Goal: Task Accomplishment & Management: Manage account settings

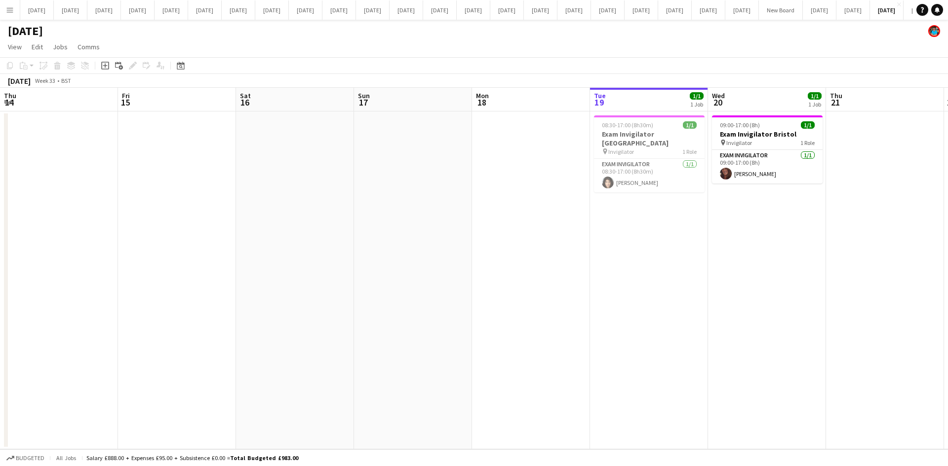
scroll to position [0, 315]
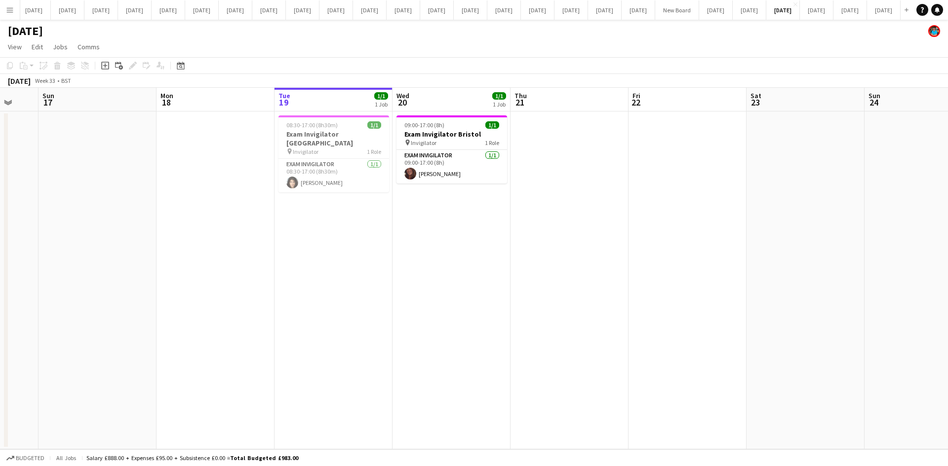
click at [13, 9] on app-icon "Menu" at bounding box center [10, 10] width 8 height 8
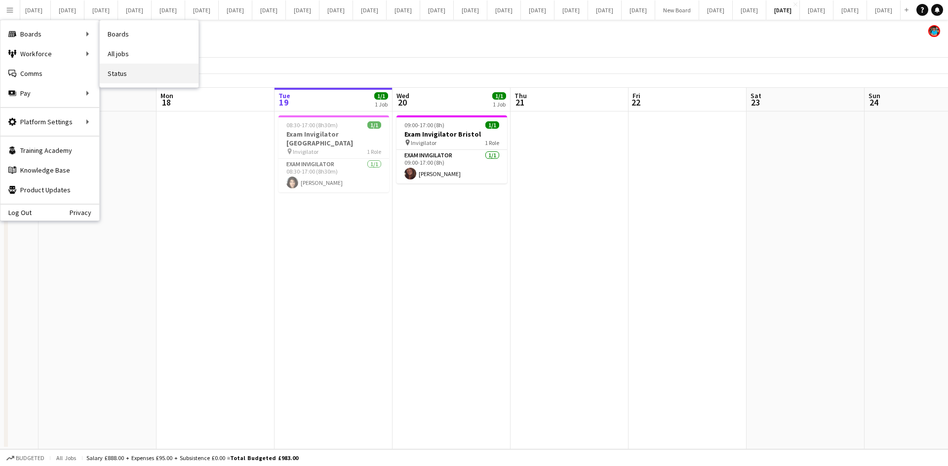
click at [131, 75] on link "Status" at bounding box center [149, 74] width 99 height 20
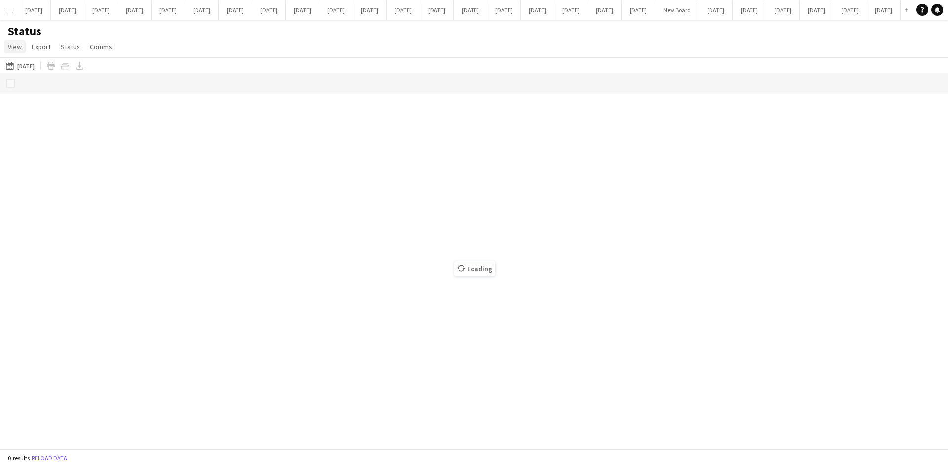
click at [11, 48] on span "View" at bounding box center [15, 46] width 14 height 9
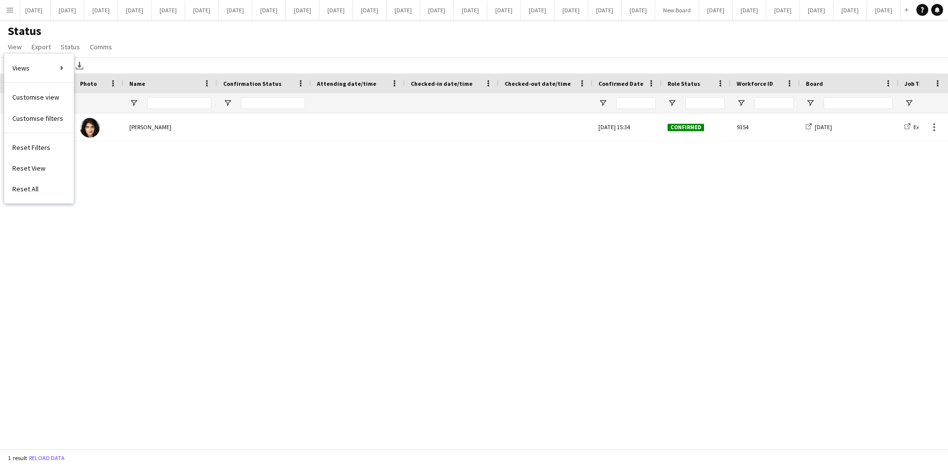
click at [166, 44] on div "Status View Views Default view New view Update view Delete view Edit name Custo…" at bounding box center [474, 41] width 948 height 34
click at [15, 13] on button "Menu" at bounding box center [10, 10] width 20 height 20
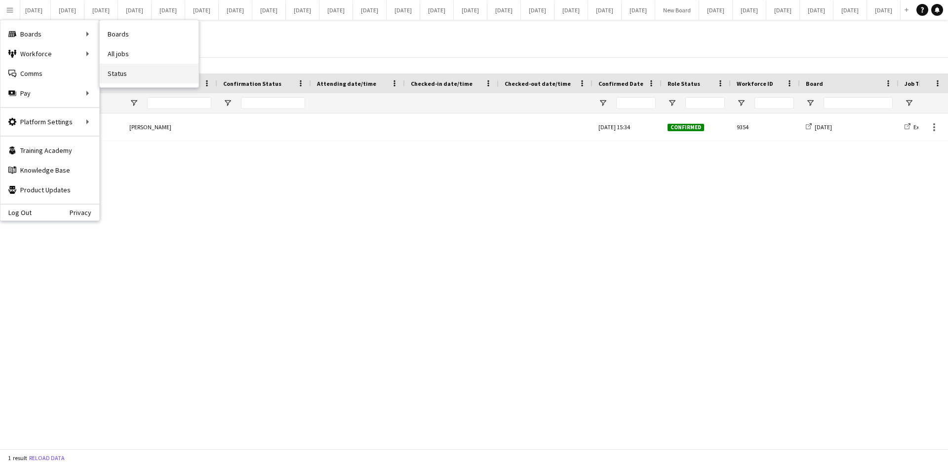
click at [116, 71] on link "Status" at bounding box center [149, 74] width 99 height 20
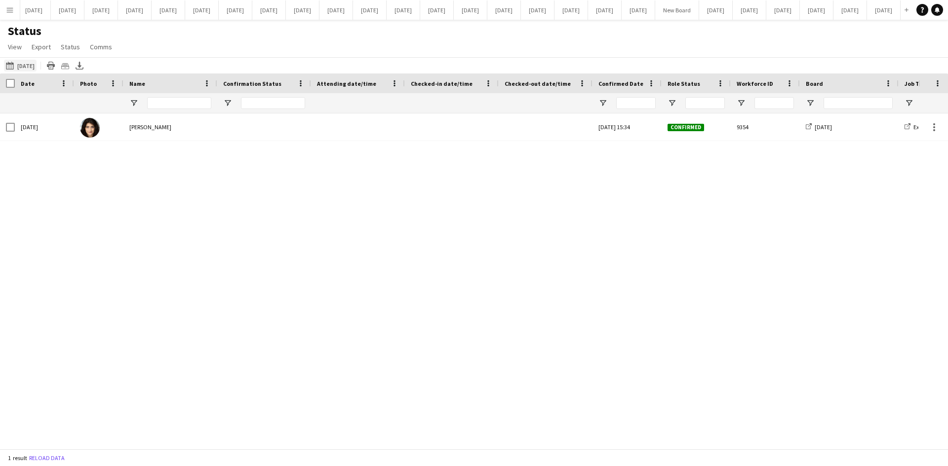
click at [31, 64] on button "[DATE] to [DATE] [DATE]" at bounding box center [20, 66] width 33 height 12
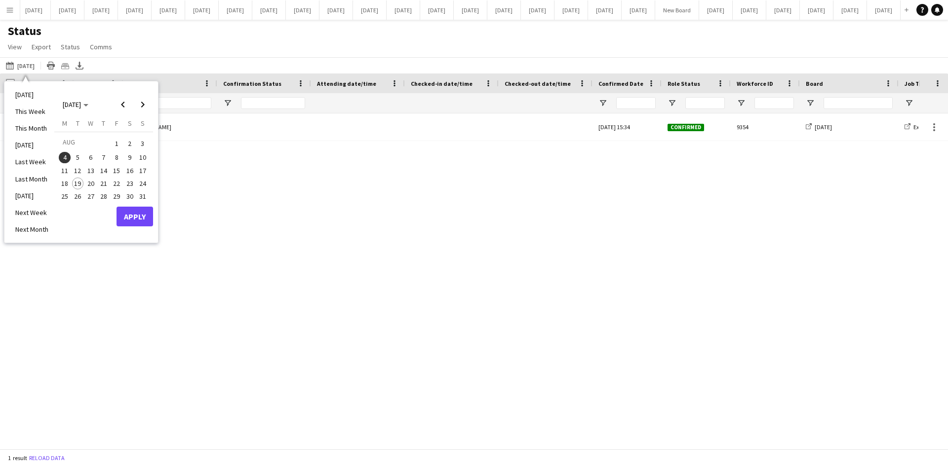
click at [25, 91] on li "[DATE]" at bounding box center [31, 94] width 45 height 17
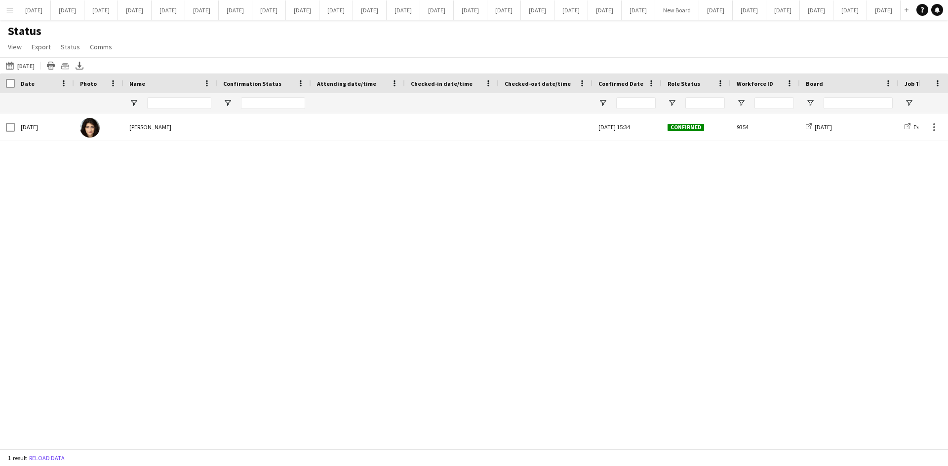
click at [13, 9] on app-icon "Menu" at bounding box center [10, 10] width 8 height 8
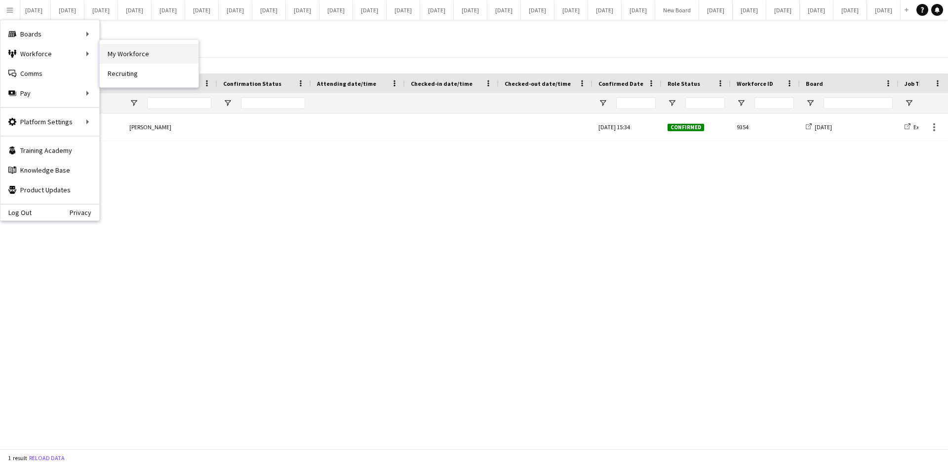
click at [146, 56] on link "My Workforce" at bounding box center [149, 54] width 99 height 20
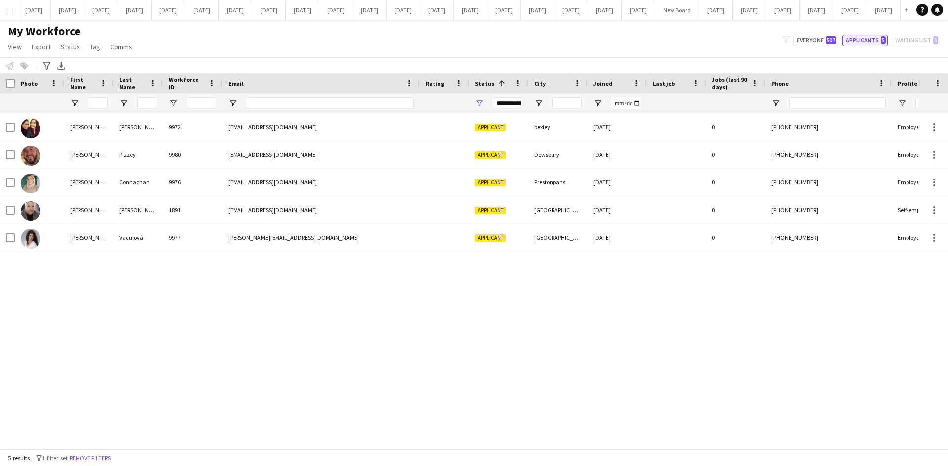
click at [862, 38] on button "Applicants 5" at bounding box center [864, 41] width 45 height 12
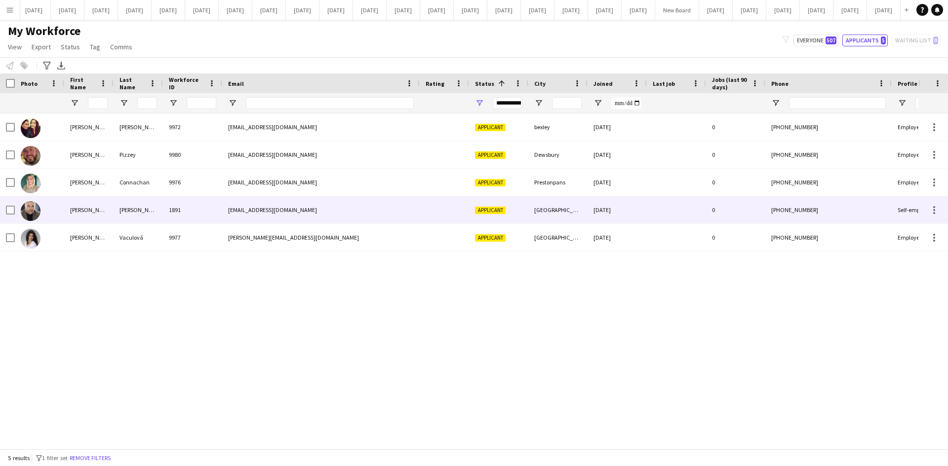
click at [77, 212] on div "[PERSON_NAME]" at bounding box center [88, 209] width 49 height 27
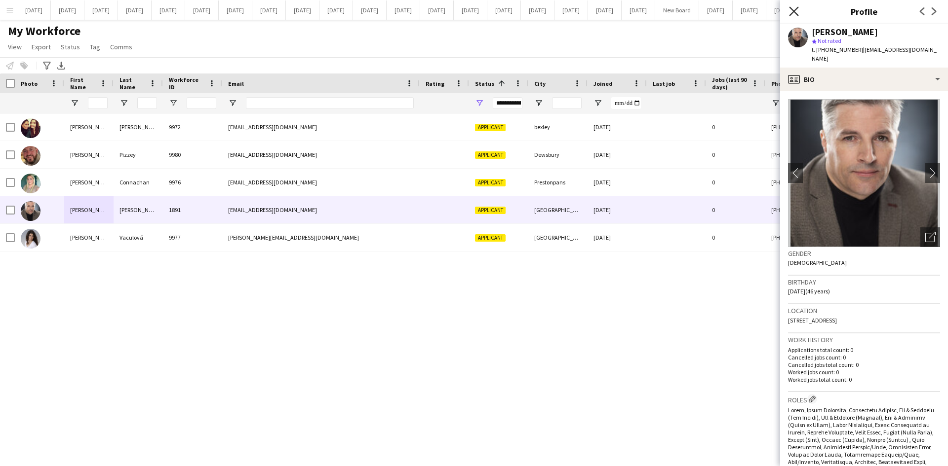
click at [795, 11] on icon "Close pop-in" at bounding box center [793, 10] width 9 height 9
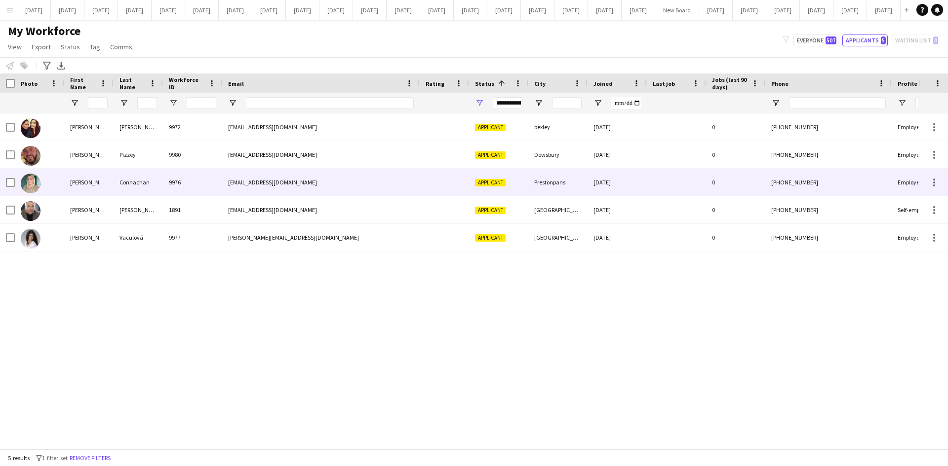
click at [68, 186] on div "[PERSON_NAME]" at bounding box center [88, 182] width 49 height 27
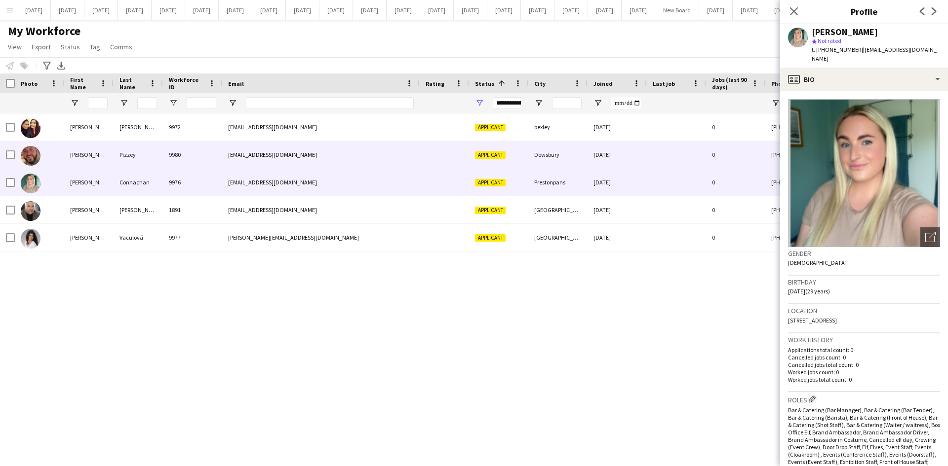
click at [74, 153] on div "[PERSON_NAME]" at bounding box center [88, 154] width 49 height 27
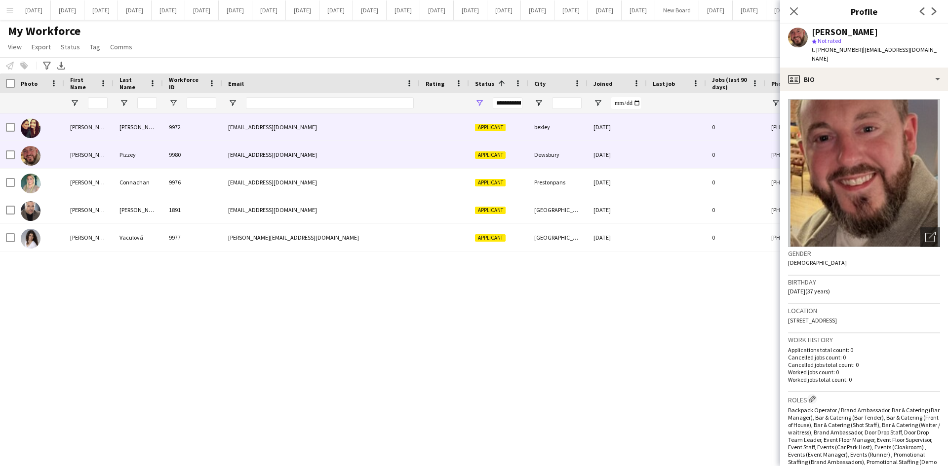
click at [78, 126] on div "[PERSON_NAME]" at bounding box center [88, 127] width 49 height 27
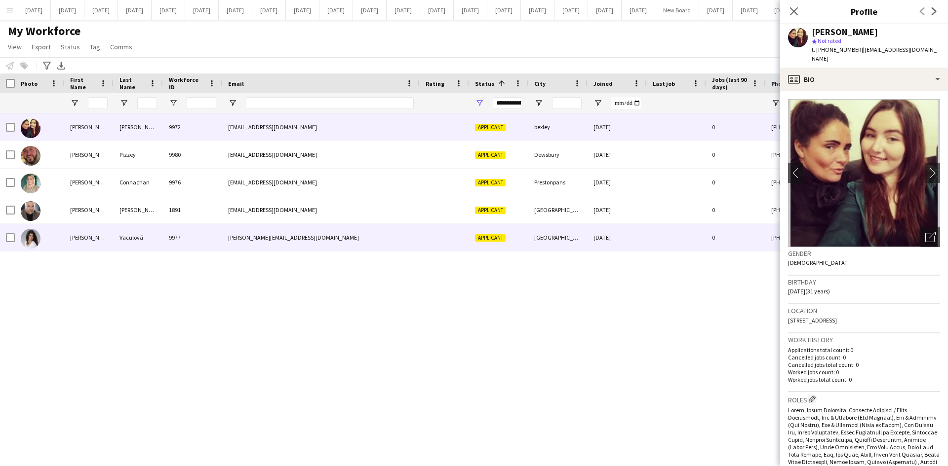
click at [75, 240] on div "[PERSON_NAME]" at bounding box center [88, 237] width 49 height 27
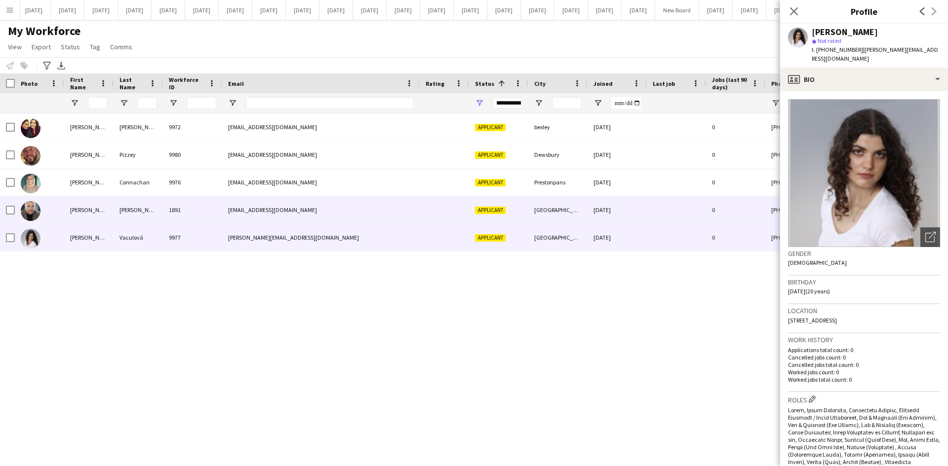
click at [79, 203] on div "[PERSON_NAME]" at bounding box center [88, 209] width 49 height 27
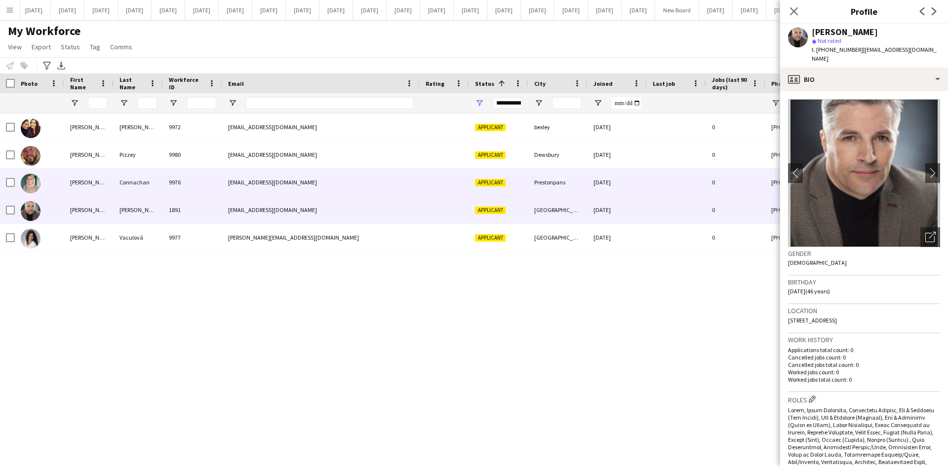
click at [81, 184] on div "[PERSON_NAME]" at bounding box center [88, 182] width 49 height 27
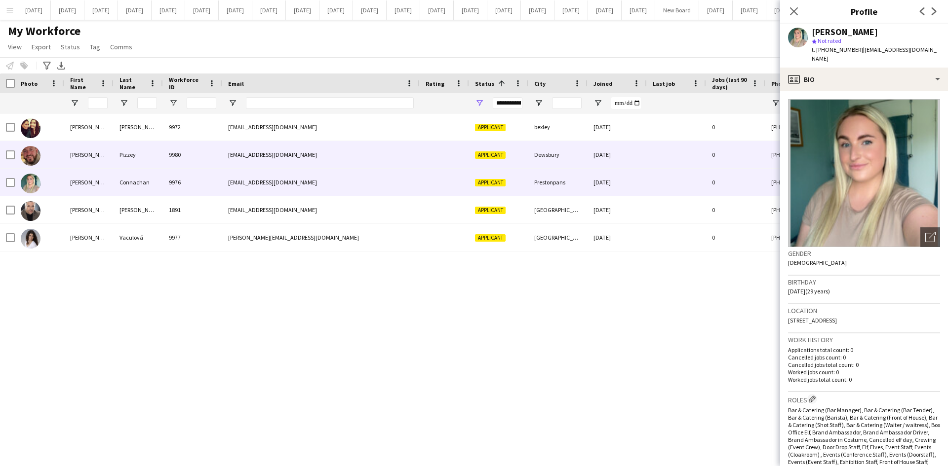
click at [83, 154] on div "[PERSON_NAME]" at bounding box center [88, 154] width 49 height 27
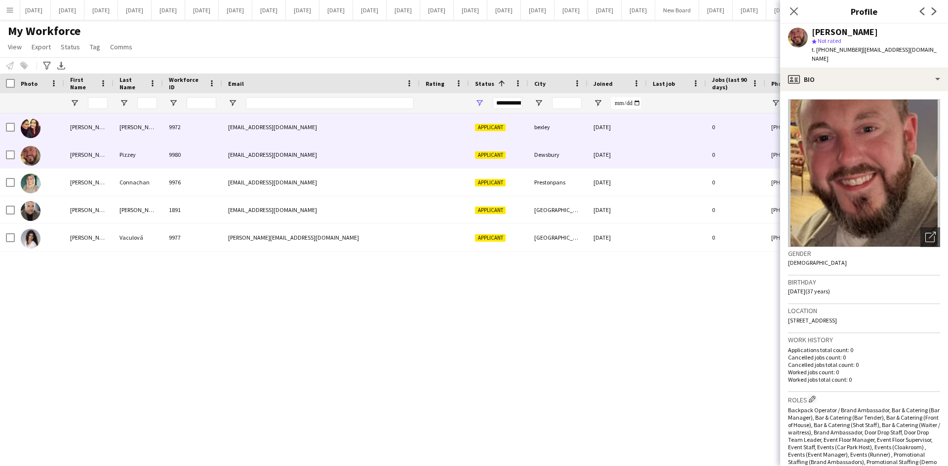
click at [85, 129] on div "[PERSON_NAME]" at bounding box center [88, 127] width 49 height 27
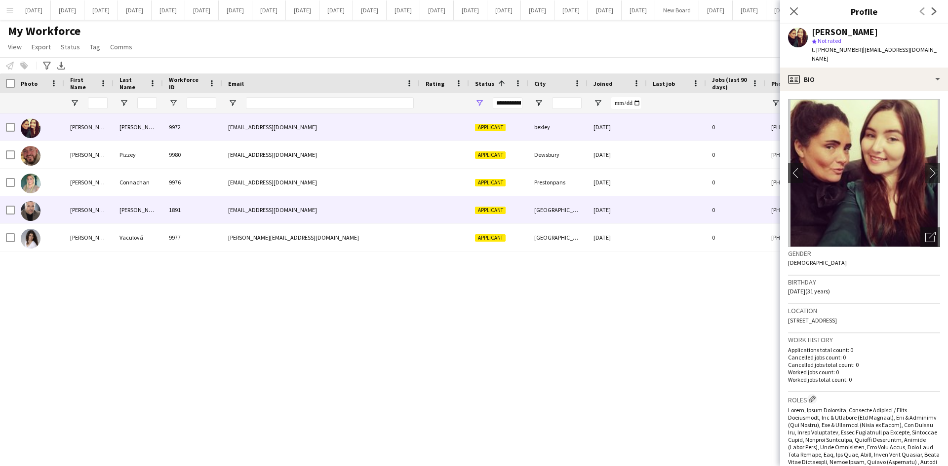
click at [99, 209] on div "[PERSON_NAME]" at bounding box center [88, 209] width 49 height 27
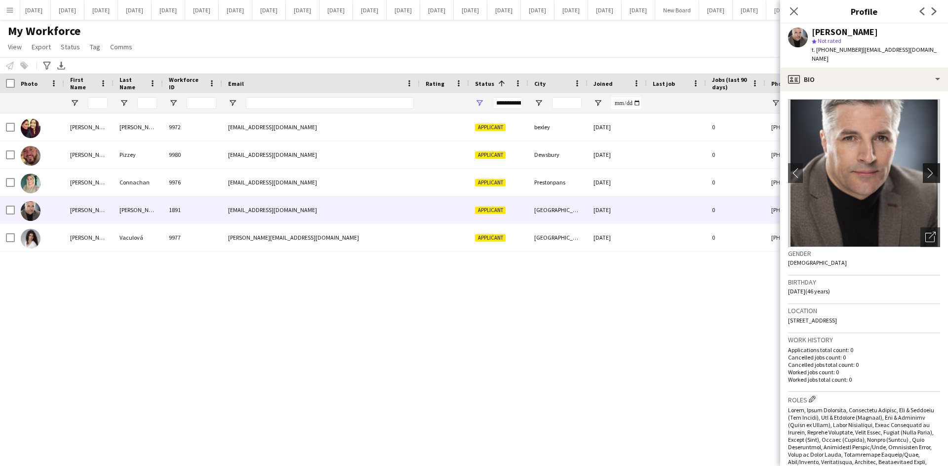
click at [925, 168] on app-icon "chevron-right" at bounding box center [932, 173] width 15 height 10
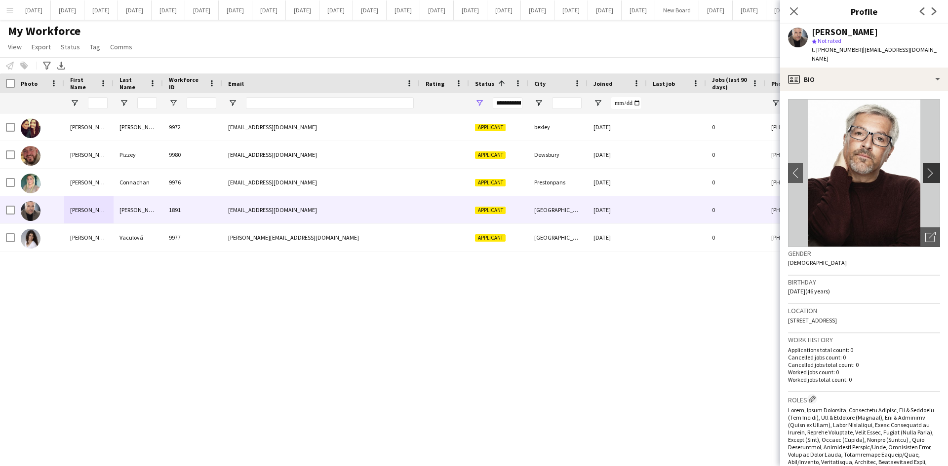
click at [925, 168] on app-icon "chevron-right" at bounding box center [932, 173] width 15 height 10
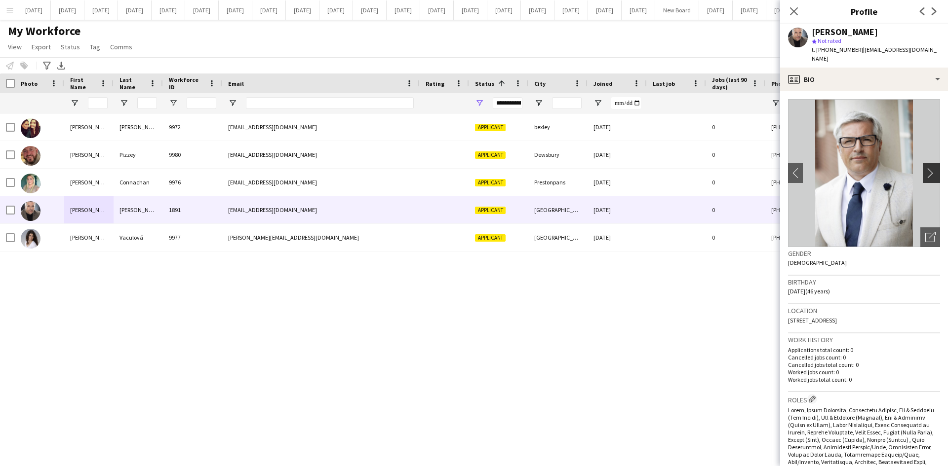
click at [925, 168] on app-icon "chevron-right" at bounding box center [932, 173] width 15 height 10
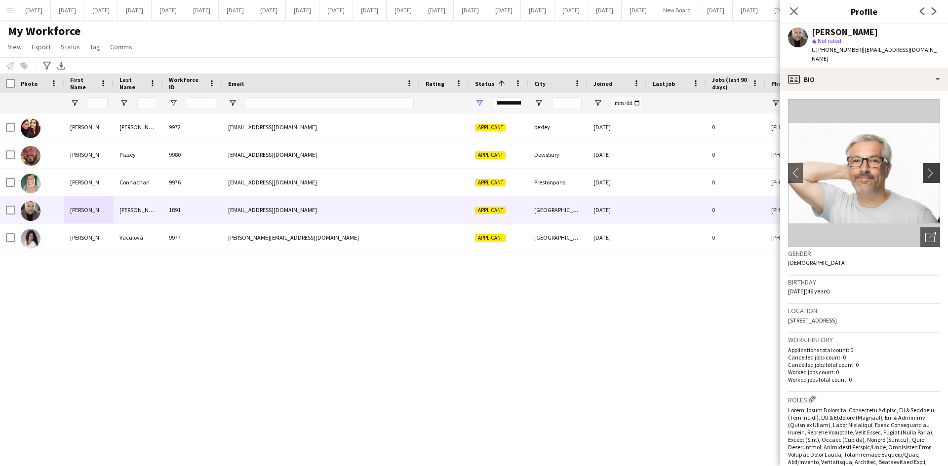
click at [925, 168] on app-icon "chevron-right" at bounding box center [932, 173] width 15 height 10
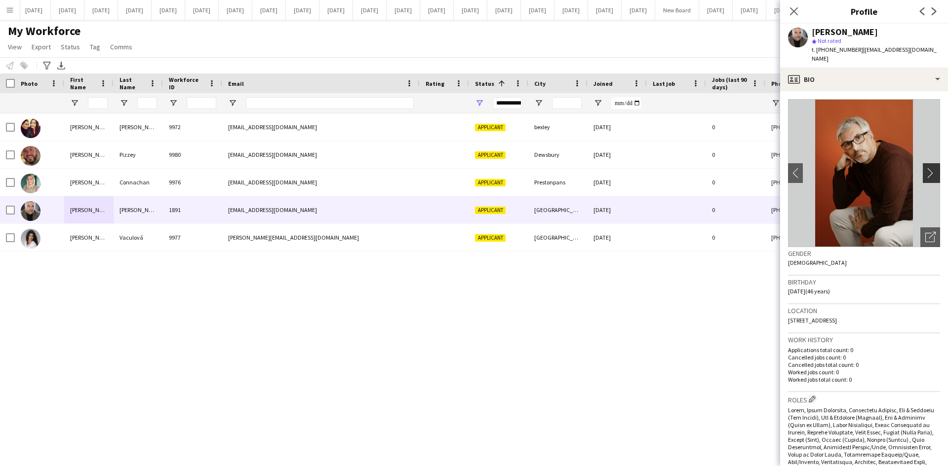
click at [925, 168] on app-icon "chevron-right" at bounding box center [932, 173] width 15 height 10
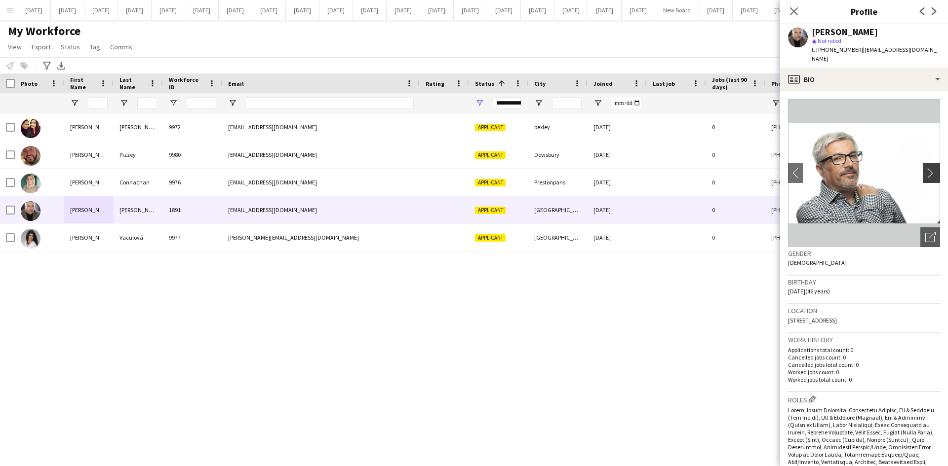
click at [925, 168] on app-icon "chevron-right" at bounding box center [932, 173] width 15 height 10
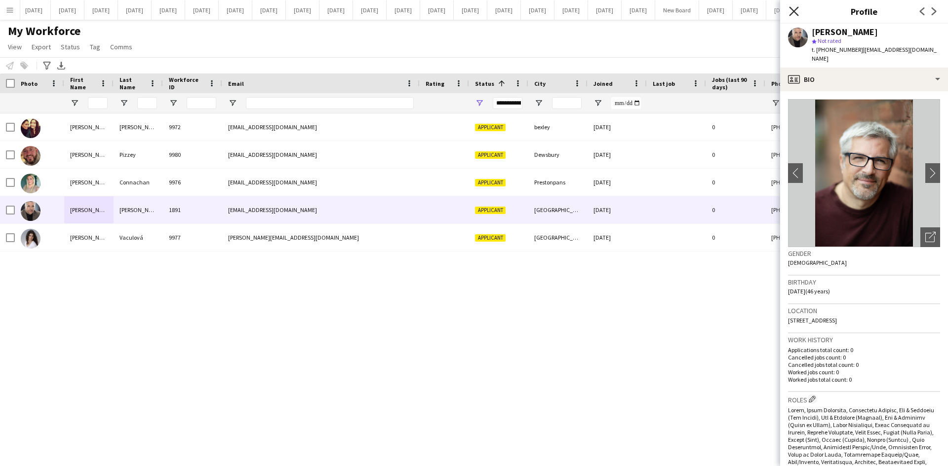
click at [797, 9] on icon "Close pop-in" at bounding box center [793, 10] width 9 height 9
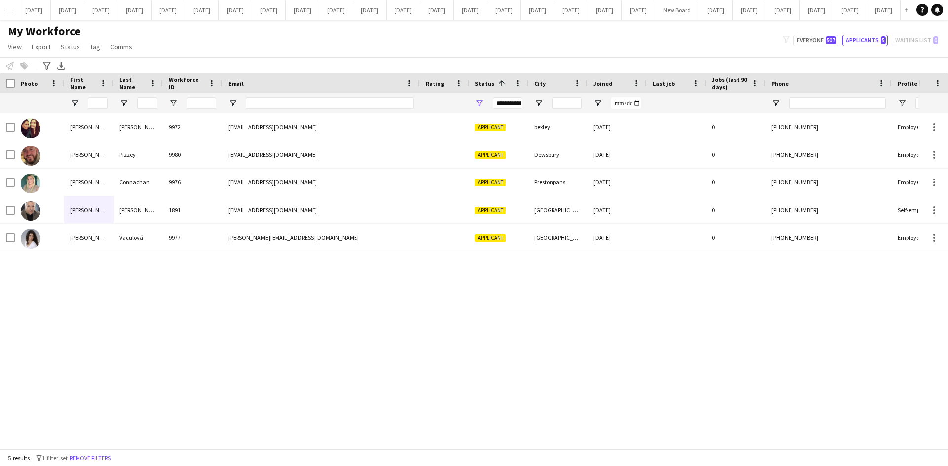
click at [674, 55] on div "My Workforce View Views Default view New view Update view Delete view Edit name…" at bounding box center [474, 41] width 948 height 34
